Goal: Information Seeking & Learning: Learn about a topic

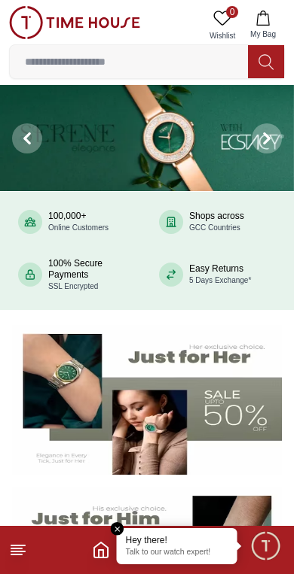
click at [275, 20] on button "My Bag" at bounding box center [263, 25] width 44 height 38
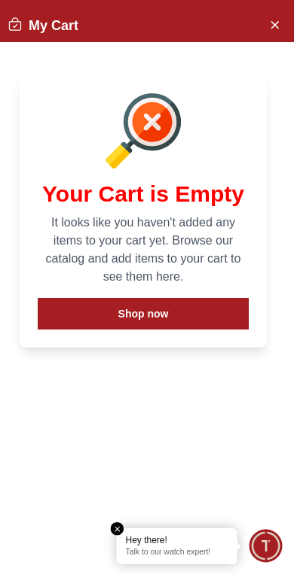
click at [271, 26] on icon "Close Account" at bounding box center [274, 24] width 12 height 19
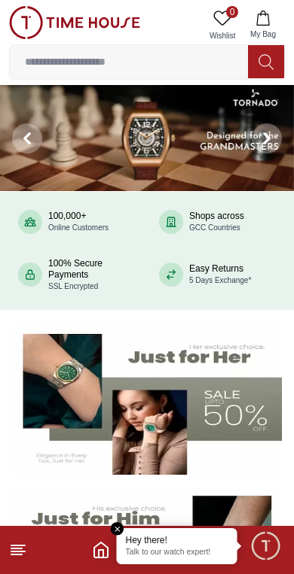
click at [224, 15] on icon at bounding box center [222, 18] width 18 height 18
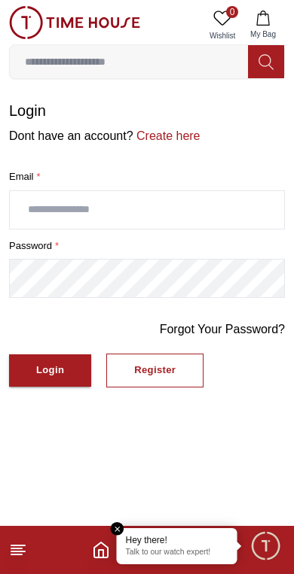
click at [268, 26] on button "My Bag" at bounding box center [263, 25] width 44 height 38
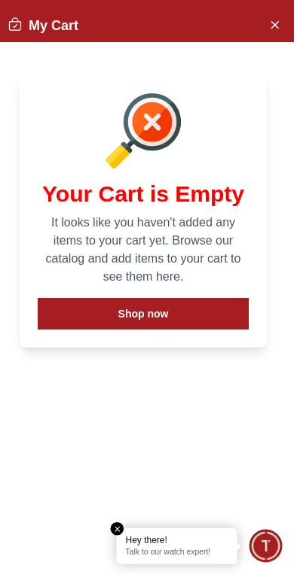
click at [270, 26] on icon "Close Account" at bounding box center [274, 24] width 12 height 19
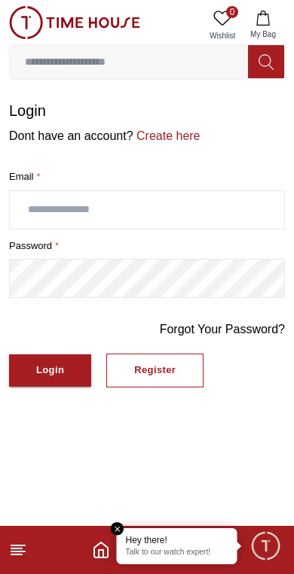
click at [102, 548] on icon "Home" at bounding box center [101, 550] width 18 height 18
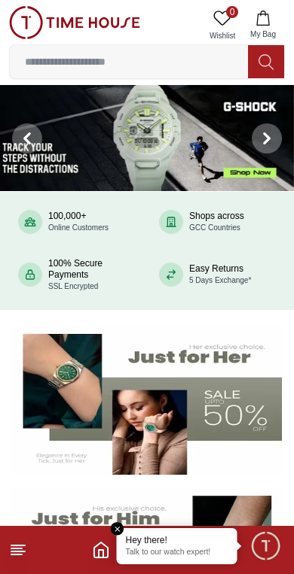
click at [134, 69] on input at bounding box center [129, 62] width 238 height 30
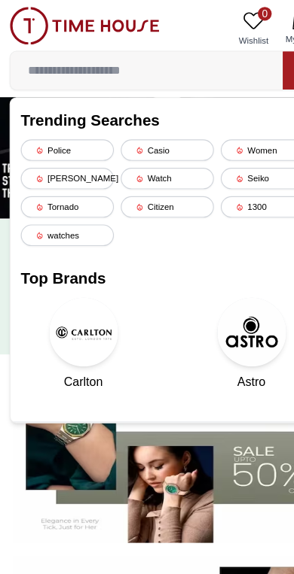
click at [142, 129] on div "Casio" at bounding box center [146, 131] width 81 height 19
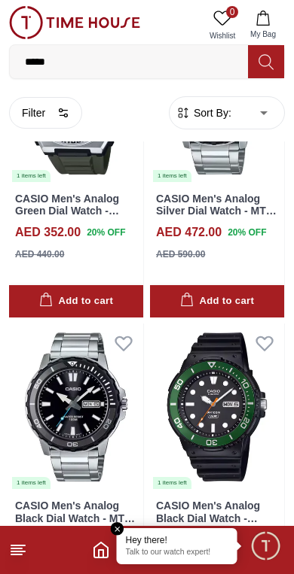
scroll to position [1702, 0]
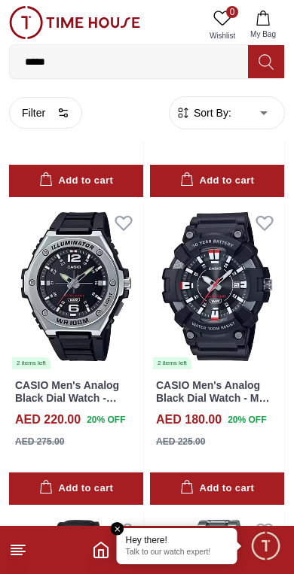
scroll to position [9487, 0]
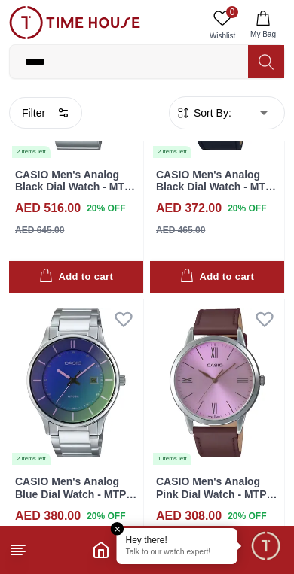
scroll to position [11863, 0]
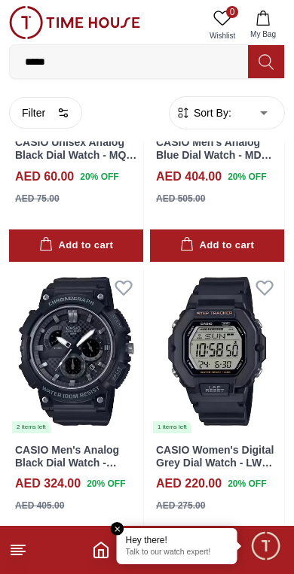
scroll to position [16203, 0]
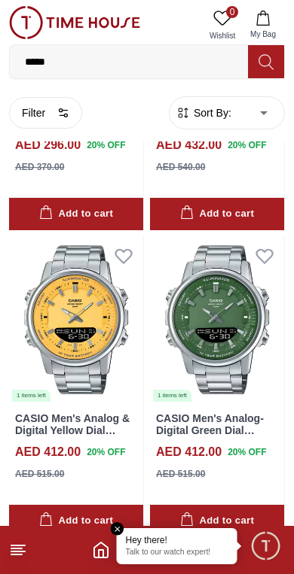
scroll to position [19311, 0]
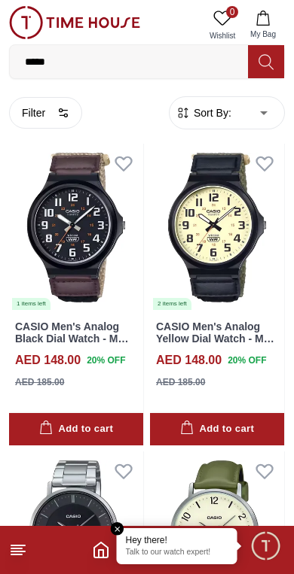
scroll to position [21967, 0]
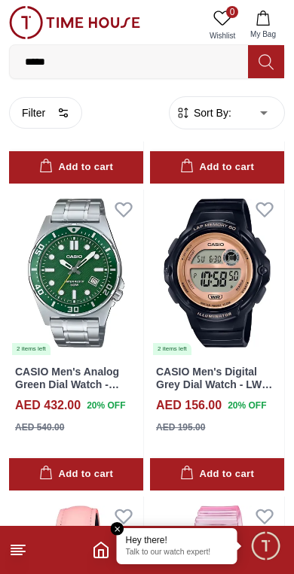
scroll to position [24587, 0]
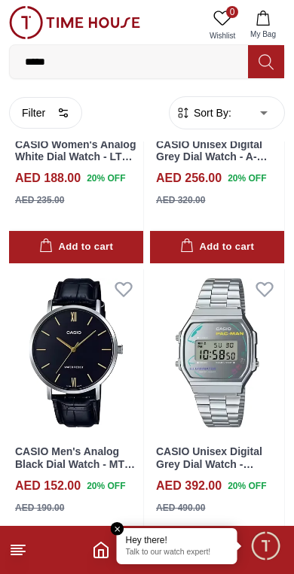
scroll to position [29884, 0]
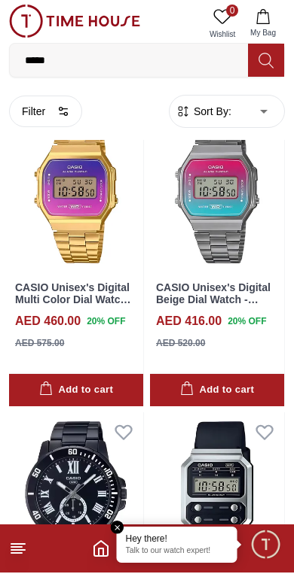
scroll to position [30204, 0]
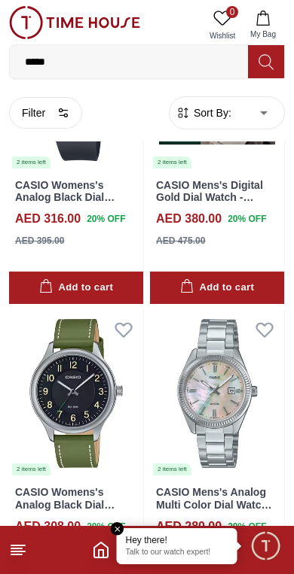
click at [189, 542] on div "AED 350.00" at bounding box center [180, 549] width 49 height 14
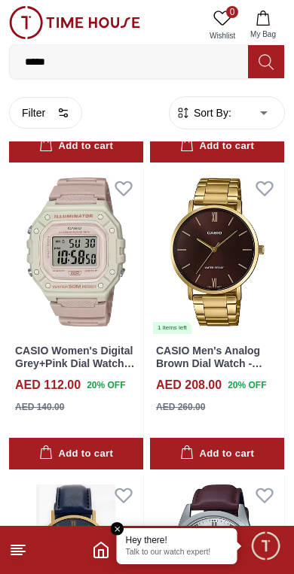
scroll to position [33214, 0]
